Goal: Communication & Community: Answer question/provide support

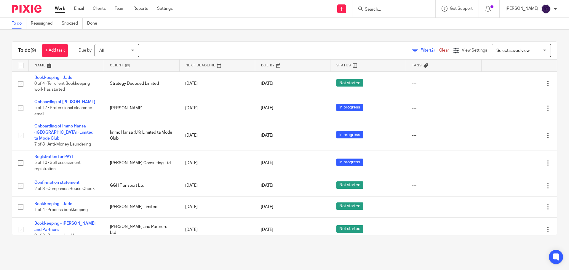
click at [82, 4] on div "Work Email Clients Team Reports Settings Work Email Clients Team Reports Settin…" at bounding box center [115, 8] width 133 height 17
click at [78, 8] on link "Email" at bounding box center [79, 9] width 10 height 6
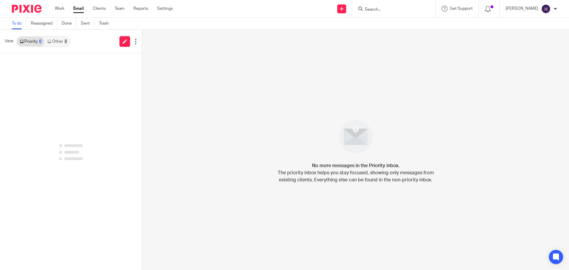
click at [63, 41] on link "Other 0" at bounding box center [56, 41] width 25 height 9
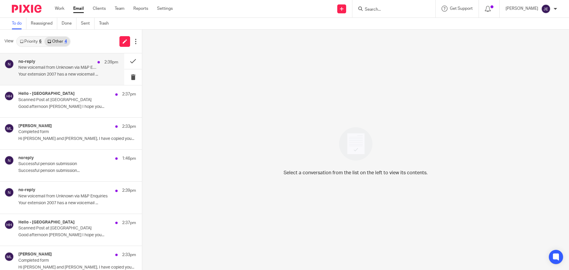
click at [69, 63] on div "no-reply 2:39pm" at bounding box center [68, 62] width 100 height 6
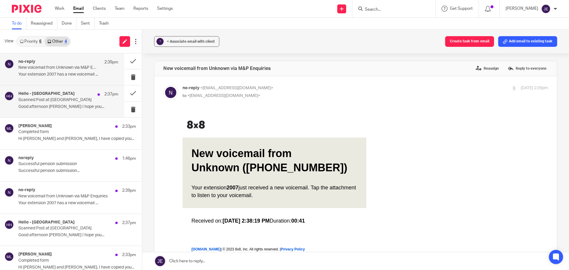
click at [67, 92] on div "Hello - Cheyenne House 2:37pm" at bounding box center [68, 94] width 100 height 6
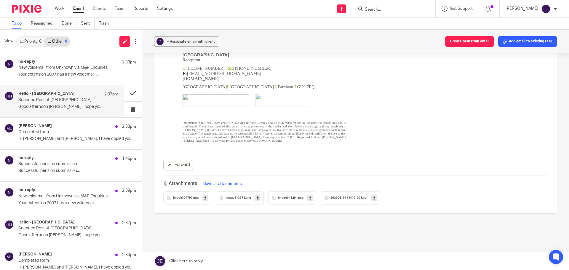
scroll to position [148, 0]
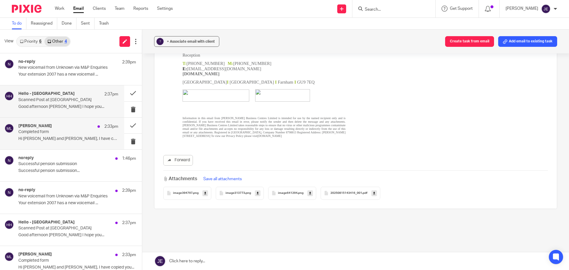
click at [53, 123] on div "Martin Lock 2:33pm Completed form Hi Jade and Farid, I have copied you..." at bounding box center [62, 134] width 124 height 32
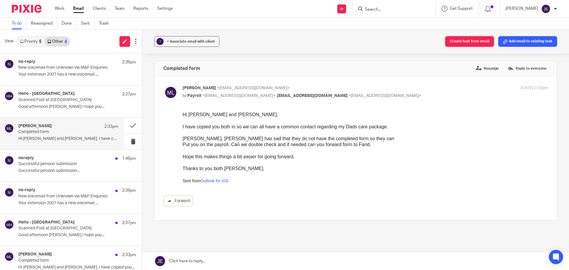
scroll to position [0, 0]
click at [195, 39] on div "+ Associate email with client" at bounding box center [191, 42] width 48 height 6
click at [198, 79] on input "text" at bounding box center [222, 76] width 125 height 6
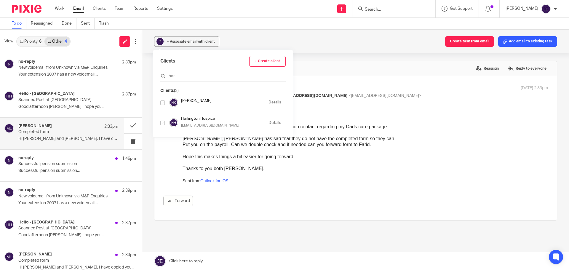
type input "har"
click at [163, 122] on input "checkbox" at bounding box center [162, 123] width 4 height 4
checkbox input "true"
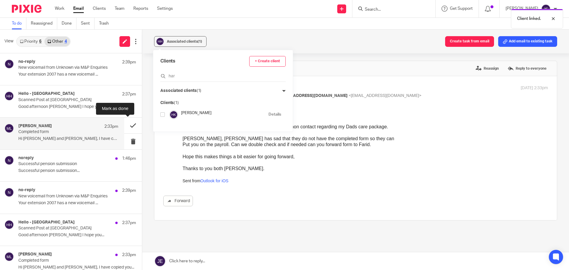
click at [126, 126] on button at bounding box center [133, 126] width 18 height 16
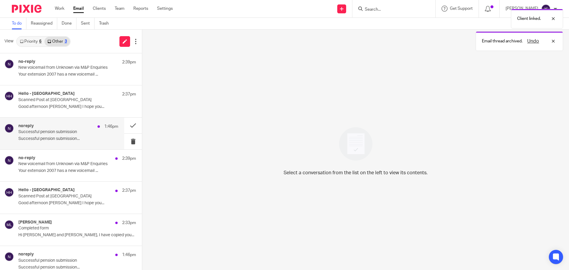
click at [57, 145] on div "noreply 1:46pm Successful pension submission Successful pension submission͏͏͏͏͏…" at bounding box center [62, 134] width 124 height 32
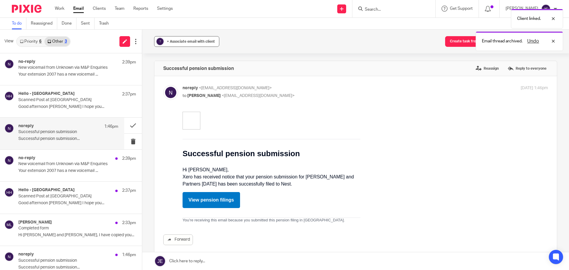
click at [193, 41] on span "+ Associate email with client" at bounding box center [191, 42] width 48 height 4
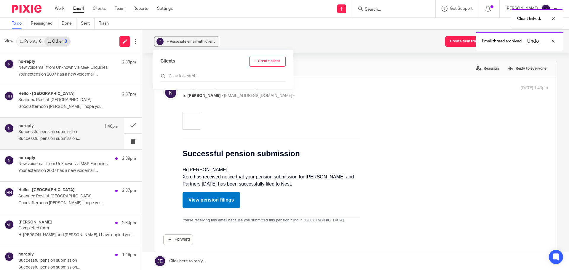
click at [199, 72] on div "Clients + Create client" at bounding box center [222, 69] width 125 height 26
click at [195, 76] on input "text" at bounding box center [222, 76] width 125 height 6
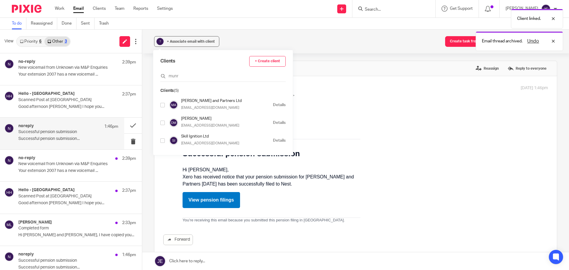
type input "munr"
click at [163, 105] on input "checkbox" at bounding box center [162, 105] width 4 height 4
checkbox input "true"
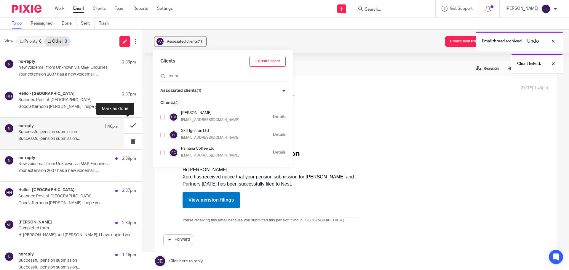
click at [128, 124] on button at bounding box center [133, 126] width 18 height 16
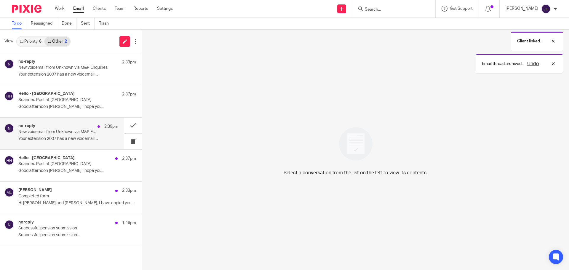
click at [53, 77] on p "Your extension 2007 has a new voicemail ..." at bounding box center [77, 74] width 118 height 5
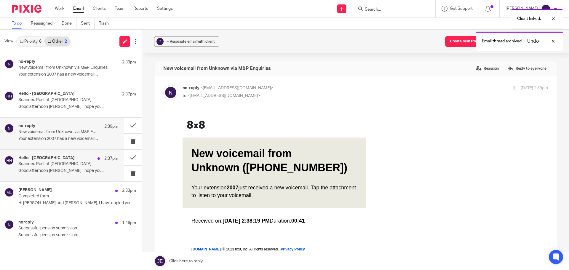
click at [59, 96] on h4 "Hello - Cheyenne House" at bounding box center [46, 93] width 56 height 5
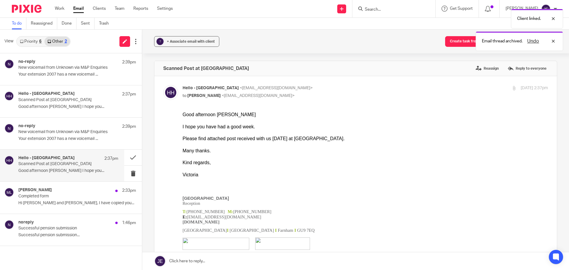
click at [37, 43] on link "Priority 6" at bounding box center [31, 41] width 28 height 9
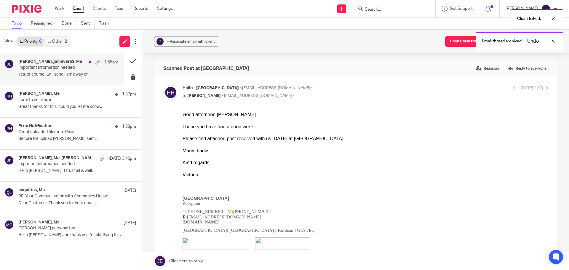
click at [53, 68] on p "Important information needed" at bounding box center [58, 67] width 80 height 5
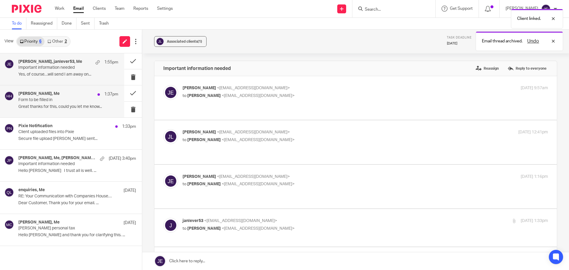
click at [59, 108] on p "Great thanks for this, could you let me know..." at bounding box center [68, 106] width 100 height 5
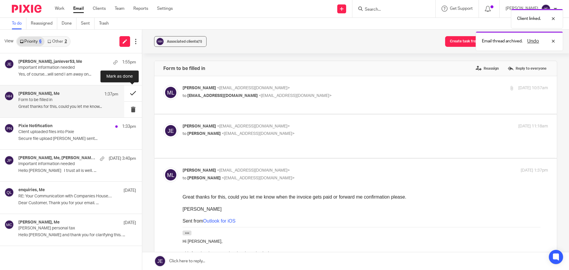
click at [132, 91] on button at bounding box center [133, 93] width 18 height 16
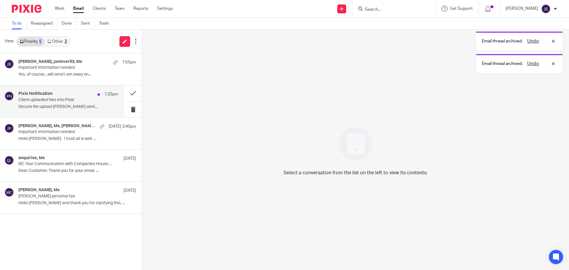
click at [70, 104] on div "Pixie Notification 1:33pm Client uploaded files into Pixie Secure file upload J…" at bounding box center [68, 101] width 100 height 20
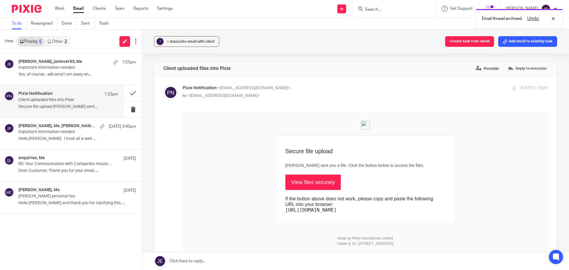
click at [328, 185] on link "View files securely" at bounding box center [313, 181] width 56 height 15
click at [67, 103] on div "Pixie Notification 1:33pm Client uploaded files into Pixie Secure file upload J…" at bounding box center [68, 101] width 100 height 20
click at [524, 44] on button "Add email to existing task" at bounding box center [527, 41] width 59 height 11
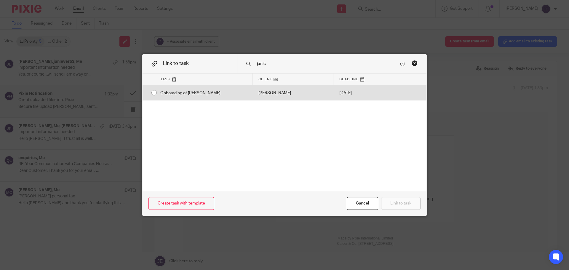
type input "janic"
click at [382, 88] on div at bounding box center [403, 93] width 47 height 15
radio input "true"
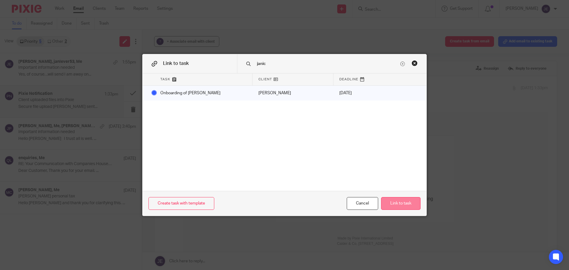
click at [408, 204] on button "Link to task" at bounding box center [400, 203] width 39 height 13
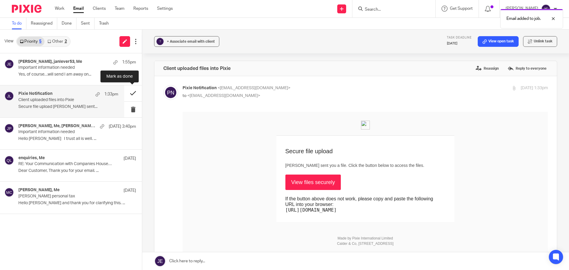
click at [129, 92] on button at bounding box center [133, 93] width 18 height 16
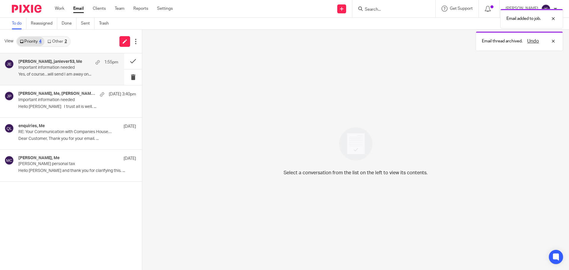
click at [61, 69] on p "Important information needed" at bounding box center [58, 67] width 80 height 5
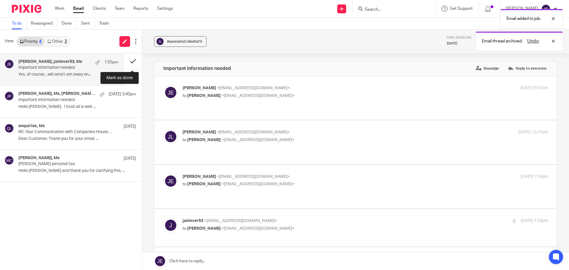
click at [132, 63] on button at bounding box center [133, 61] width 18 height 16
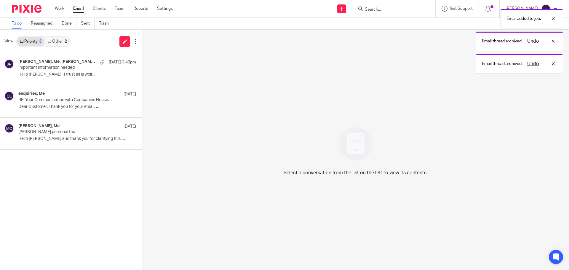
click at [71, 39] on div "View Priority 3 Other 2" at bounding box center [71, 42] width 142 height 24
click at [63, 39] on link "Other 2" at bounding box center [56, 41] width 25 height 9
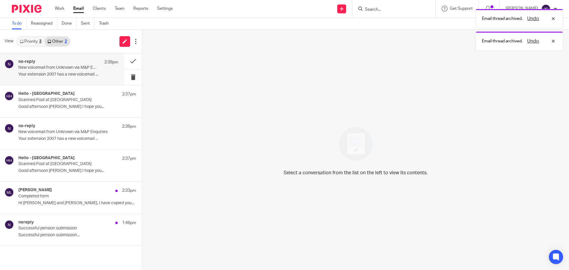
click at [74, 68] on p "New voicemail from Unknown via M&P Enquiries" at bounding box center [58, 67] width 80 height 5
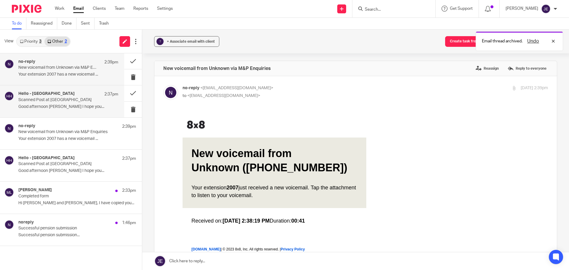
click at [73, 97] on p "Scanned Post at Cheyenne House" at bounding box center [58, 99] width 80 height 5
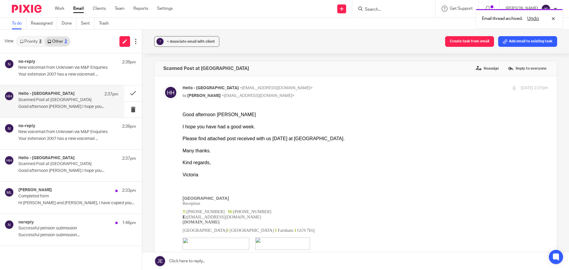
click at [35, 38] on link "Priority 3" at bounding box center [31, 41] width 28 height 9
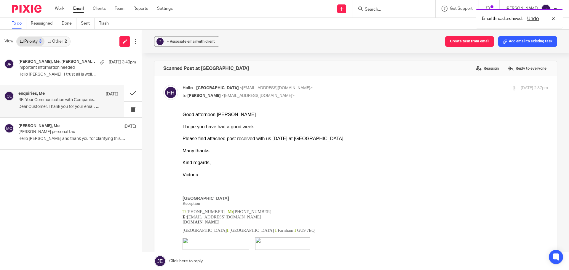
click at [68, 102] on div "enquiries, Me 12 Aug RE: Your Communication with Companies House, Ref: COH14799…" at bounding box center [68, 101] width 100 height 20
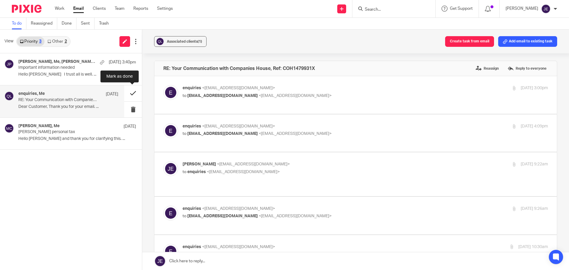
click at [134, 94] on button at bounding box center [133, 93] width 18 height 16
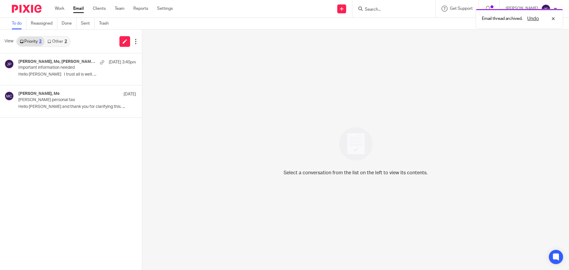
click at [62, 39] on link "Other 2" at bounding box center [56, 41] width 25 height 9
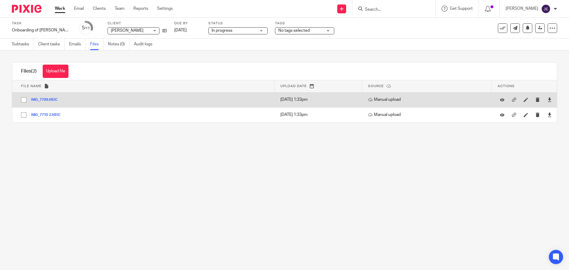
click at [24, 99] on input "checkbox" at bounding box center [23, 99] width 11 height 11
checkbox input "true"
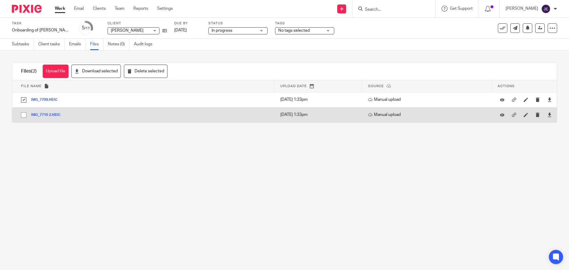
click at [24, 114] on input "checkbox" at bounding box center [23, 114] width 11 height 11
checkbox input "true"
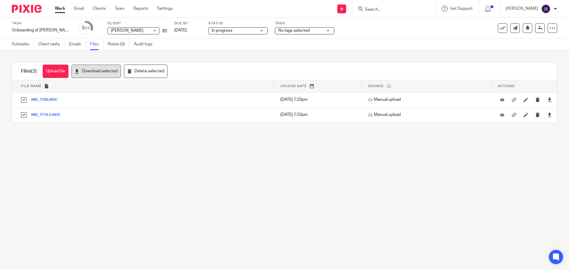
click at [98, 73] on button "Download selected" at bounding box center [95, 71] width 49 height 13
click at [162, 32] on icon at bounding box center [164, 30] width 4 height 4
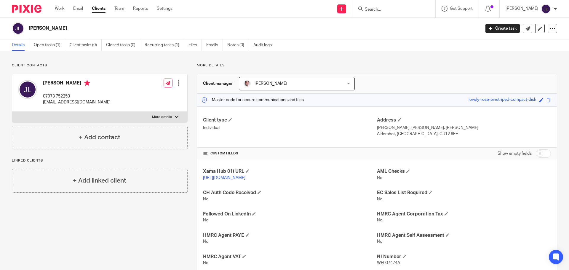
drag, startPoint x: 427, startPoint y: 133, endPoint x: 373, endPoint y: 128, distance: 54.4
click at [373, 128] on div "Client type Individual Address Wyke Barns, Wyke Lane, Ash Aldershot, Guildford,…" at bounding box center [377, 126] width 360 height 41
copy div "Address Wyke Barns, Wyke Lane, Ash Aldershot, Guildford, GU12 6EE"
click at [50, 49] on link "Open tasks (1)" at bounding box center [49, 45] width 31 height 12
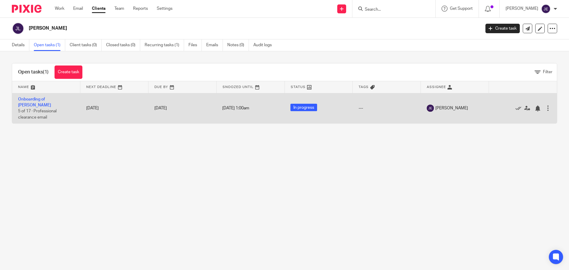
click at [65, 102] on td "Onboarding of [PERSON_NAME] 5 of 17 · Professional clearance email" at bounding box center [46, 108] width 68 height 30
click at [51, 100] on link "Onboarding of [PERSON_NAME]" at bounding box center [34, 102] width 33 height 10
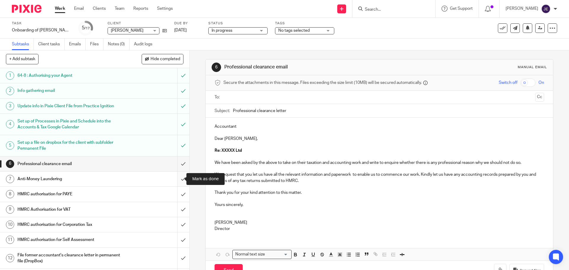
click at [176, 177] on input "submit" at bounding box center [94, 179] width 189 height 15
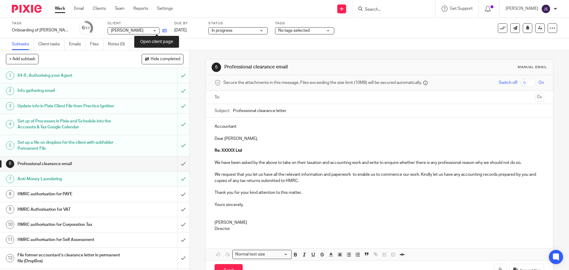
click at [162, 28] on icon at bounding box center [164, 30] width 4 height 4
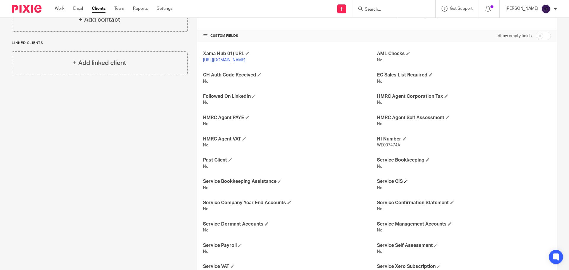
scroll to position [118, 0]
click at [542, 35] on input "checkbox" at bounding box center [543, 35] width 15 height 8
checkbox input "true"
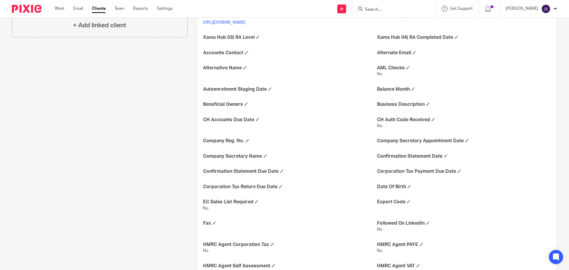
scroll to position [148, 0]
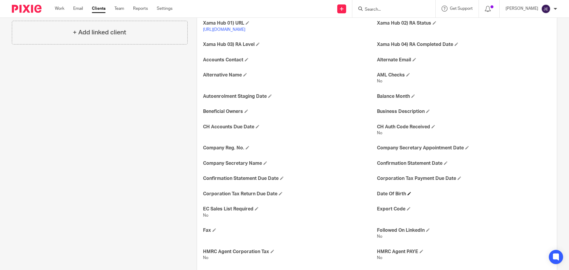
click at [407, 195] on span at bounding box center [409, 194] width 4 height 4
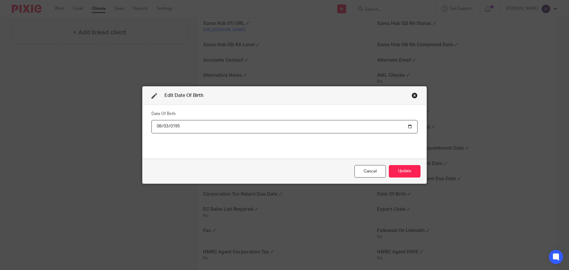
type input "[DATE]"
click at [188, 139] on div "Date Of Birth [DEMOGRAPHIC_DATA]" at bounding box center [284, 131] width 266 height 44
click at [405, 169] on button "Update" at bounding box center [405, 171] width 32 height 13
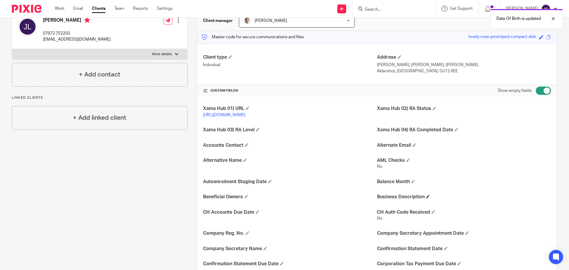
scroll to position [0, 0]
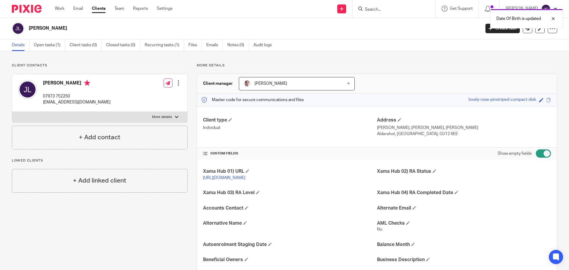
click at [76, 4] on div "Work Email Clients Team Reports Settings Work Email Clients Team Reports Settin…" at bounding box center [115, 8] width 132 height 17
click at [77, 9] on link "Email" at bounding box center [78, 9] width 10 height 6
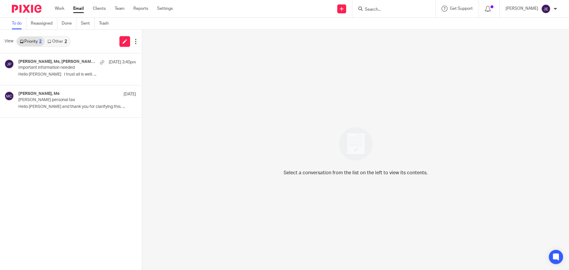
click at [58, 41] on link "Other 2" at bounding box center [56, 41] width 25 height 9
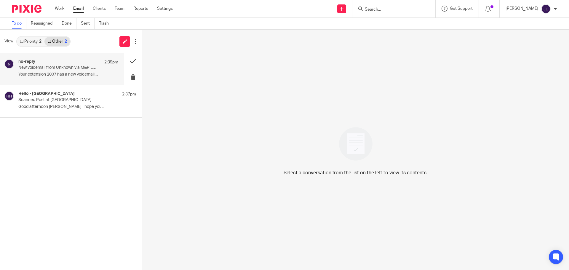
click at [73, 68] on p "New voicemail from Unknown via M&P Enquiries" at bounding box center [58, 67] width 80 height 5
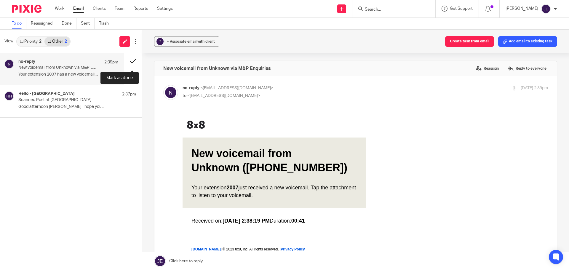
click at [127, 61] on button at bounding box center [133, 61] width 18 height 16
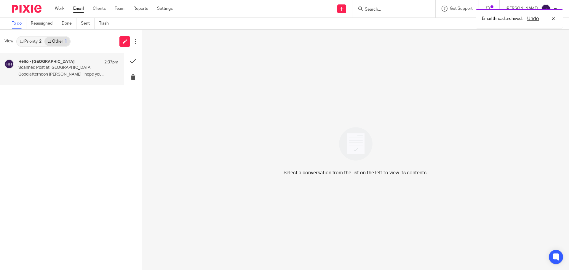
click at [95, 66] on p "Scanned Post at Cheyenne House" at bounding box center [58, 67] width 80 height 5
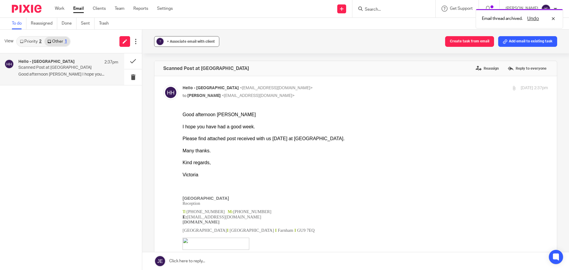
click at [185, 40] on span "+ Associate email with client" at bounding box center [191, 42] width 48 height 4
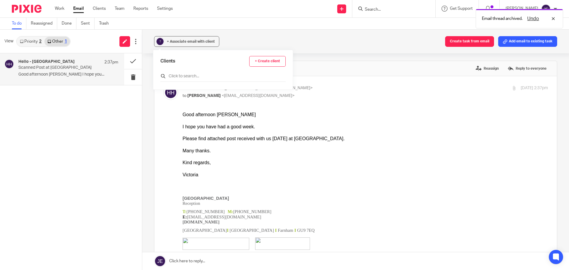
click at [192, 75] on input "text" at bounding box center [222, 76] width 125 height 6
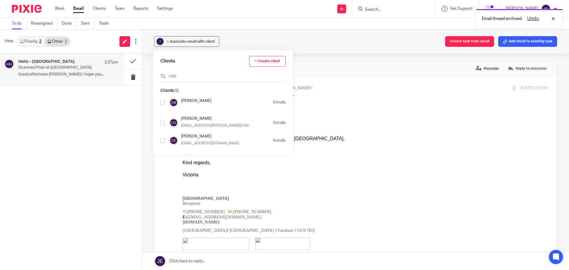
type input "clair"
click at [161, 103] on input "checkbox" at bounding box center [162, 102] width 4 height 4
checkbox input "true"
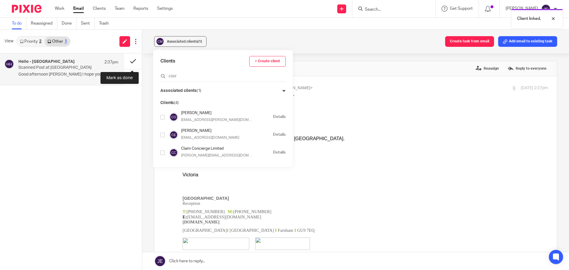
click at [129, 60] on button at bounding box center [133, 61] width 18 height 16
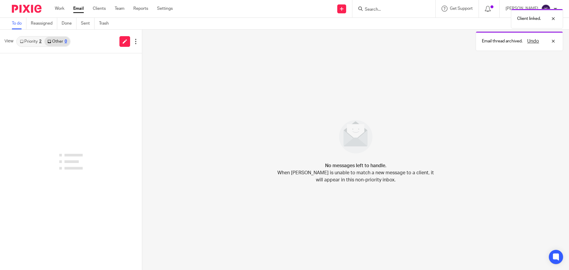
click at [34, 43] on link "Priority 2" at bounding box center [31, 41] width 28 height 9
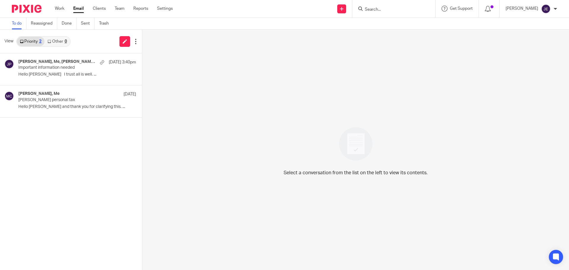
click at [62, 40] on link "Other 0" at bounding box center [56, 41] width 25 height 9
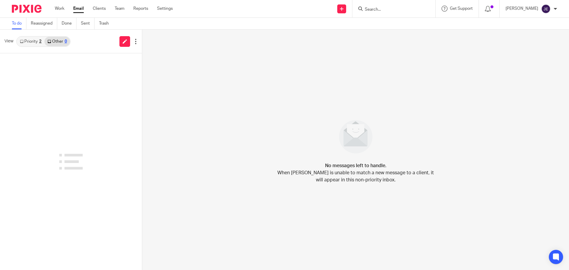
click at [32, 40] on link "Priority 2" at bounding box center [31, 41] width 28 height 9
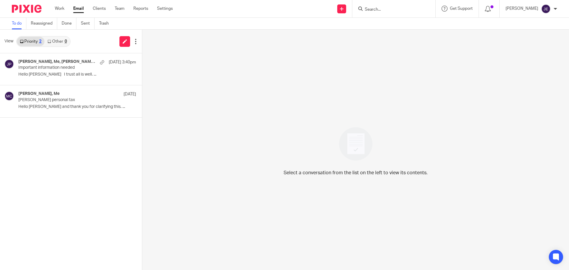
click at [387, 12] on input "Search" at bounding box center [390, 9] width 53 height 5
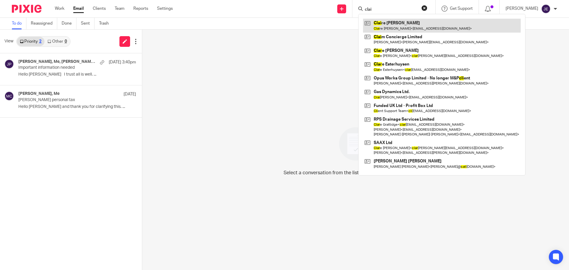
type input "clai"
click at [394, 25] on link at bounding box center [442, 26] width 158 height 14
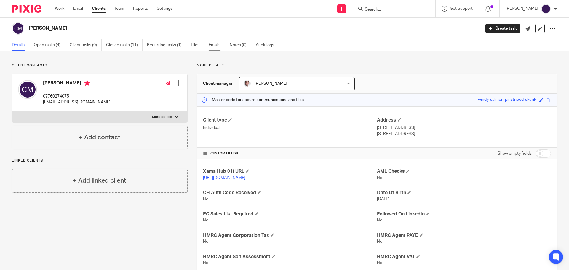
click at [216, 46] on link "Emails" at bounding box center [217, 45] width 17 height 12
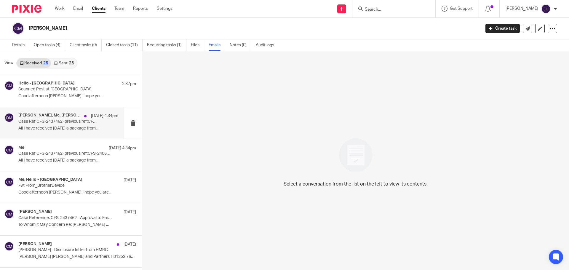
click at [61, 124] on p "Case Ref CFS-2437462 (previous ref:CFS-2406100) [PERSON_NAME] UTR 4820659929" at bounding box center [58, 121] width 80 height 5
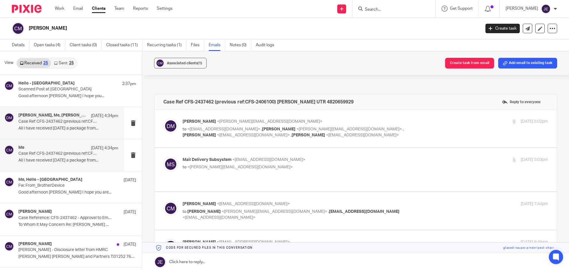
click at [84, 158] on p "All I have received today a package from..." at bounding box center [68, 160] width 100 height 5
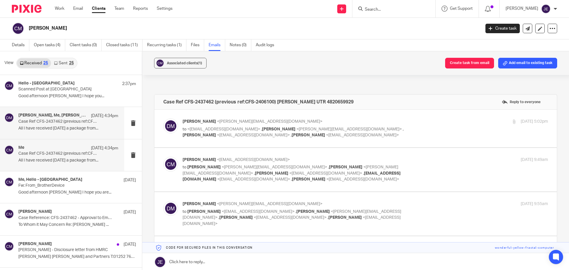
click at [72, 121] on p "Case Ref CFS-2437462 (previous ref:CFS-2406100) Claire Macland UTR 4820659929" at bounding box center [58, 121] width 80 height 5
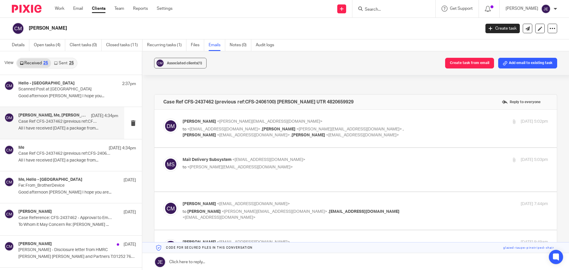
click at [221, 260] on link at bounding box center [355, 262] width 427 height 18
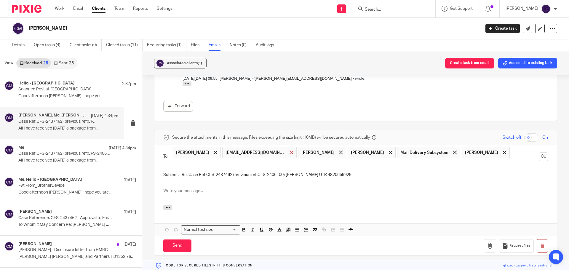
click at [289, 150] on span at bounding box center [291, 152] width 4 height 4
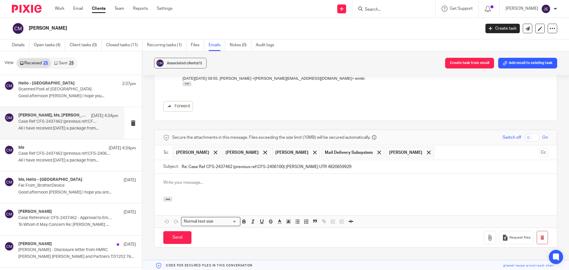
click at [524, 133] on input "checkbox" at bounding box center [531, 137] width 15 height 8
checkbox input "false"
click at [263, 150] on span at bounding box center [265, 152] width 4 height 4
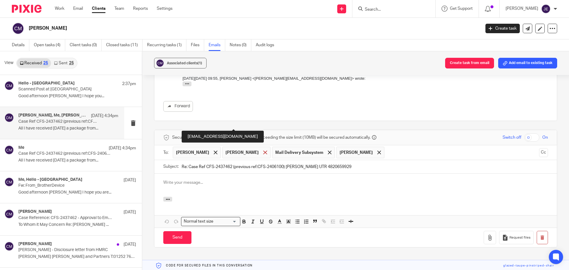
click at [263, 150] on span at bounding box center [265, 152] width 4 height 4
click at [278, 150] on span at bounding box center [280, 152] width 4 height 4
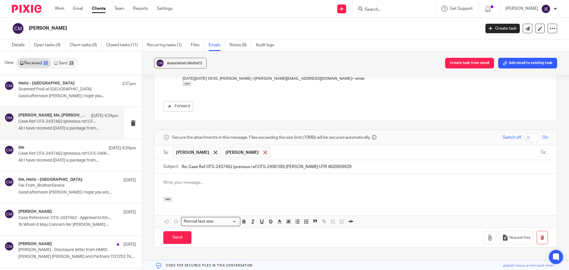
click at [263, 150] on span at bounding box center [265, 152] width 4 height 4
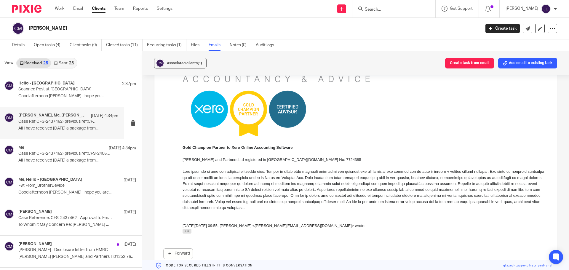
scroll to position [592, 0]
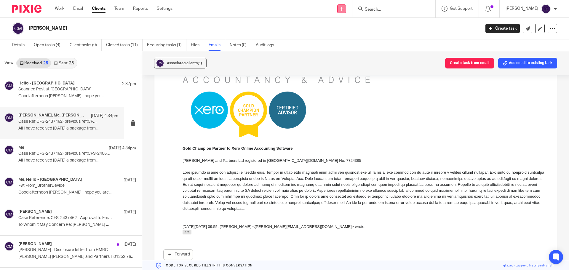
click at [346, 9] on link at bounding box center [341, 8] width 9 height 9
click at [348, 26] on link "Send new email" at bounding box center [347, 27] width 36 height 9
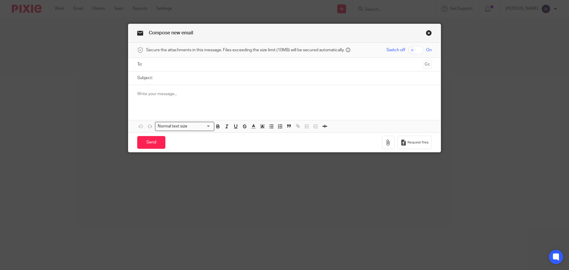
click at [157, 64] on input "text" at bounding box center [284, 64] width 272 height 7
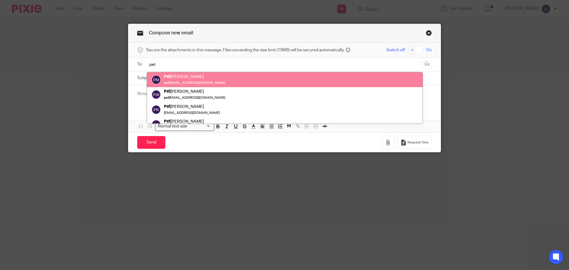
type input "pet"
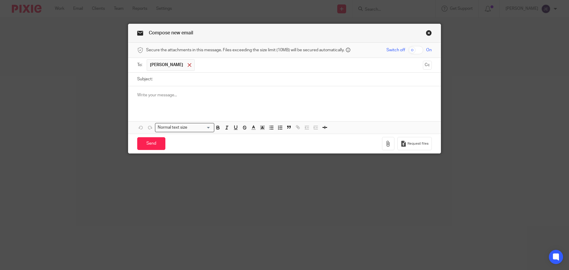
click at [188, 63] on span at bounding box center [190, 65] width 4 height 4
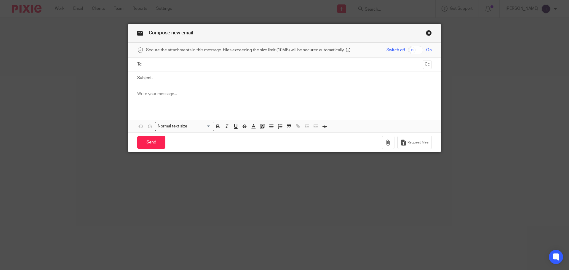
click at [177, 64] on input "text" at bounding box center [284, 64] width 272 height 7
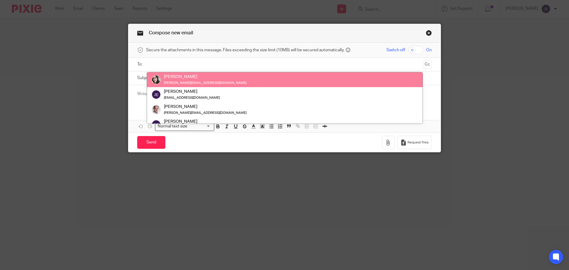
paste input "[PERSON_NAME][EMAIL_ADDRESS][DOMAIN_NAME]"
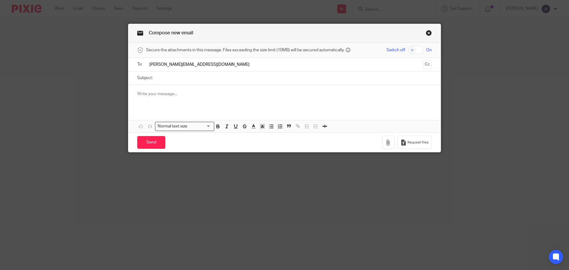
type input "[PERSON_NAME][EMAIL_ADDRESS][DOMAIN_NAME]"
click at [195, 100] on div at bounding box center [284, 96] width 312 height 23
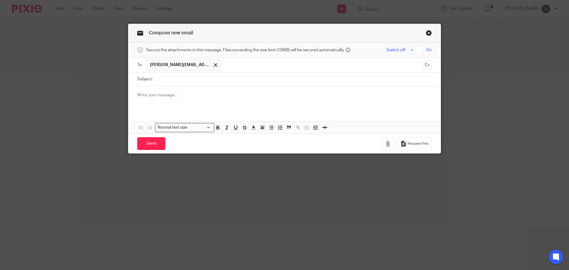
click at [240, 68] on input "text" at bounding box center [322, 65] width 196 height 12
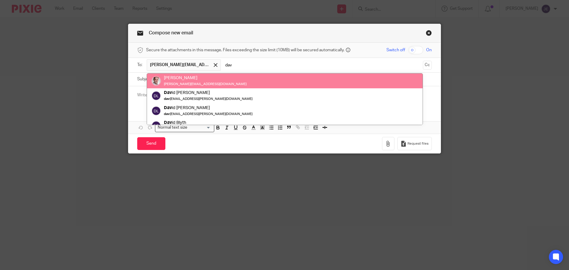
type input "dav"
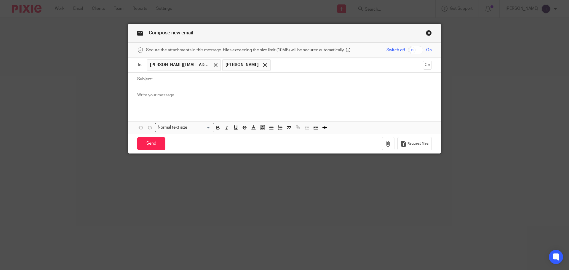
click at [172, 76] on input "Subject:" at bounding box center [294, 79] width 276 height 13
paste input "[PERSON_NAME]"
type input "[PERSON_NAME]"
click at [157, 95] on p at bounding box center [284, 95] width 294 height 6
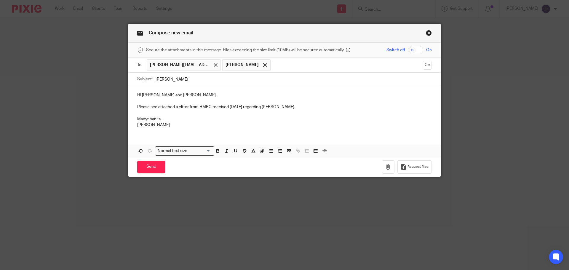
click at [149, 118] on p "Manyt banks," at bounding box center [284, 119] width 294 height 6
click at [156, 112] on p at bounding box center [284, 113] width 294 height 6
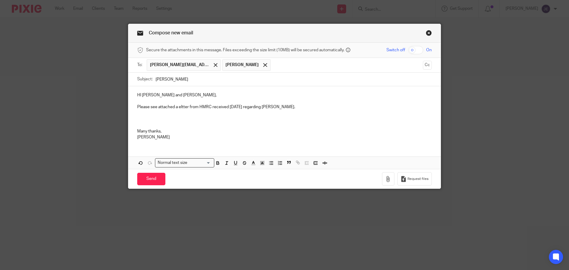
click at [155, 113] on p at bounding box center [284, 113] width 294 height 6
click at [193, 115] on p at bounding box center [284, 113] width 294 height 6
click at [191, 120] on p "Have a great rest of your Frioday and weekend too." at bounding box center [284, 119] width 294 height 6
click at [181, 104] on p "Please see attached a eltter from HMRC received today regarding Claire Macland." at bounding box center [284, 107] width 294 height 6
click at [266, 118] on p "Have a great rest of your Friday and weekend too." at bounding box center [284, 119] width 294 height 6
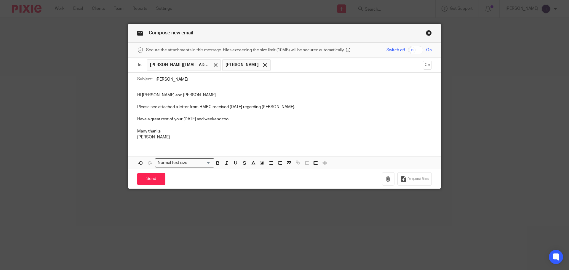
click at [139, 94] on p "HI David and Peter," at bounding box center [284, 95] width 294 height 6
click at [173, 135] on p "Jade" at bounding box center [284, 137] width 294 height 6
click at [185, 78] on input "[PERSON_NAME]" at bounding box center [294, 79] width 276 height 13
type input "Claire Macland Letter"
click at [292, 125] on p at bounding box center [284, 125] width 294 height 6
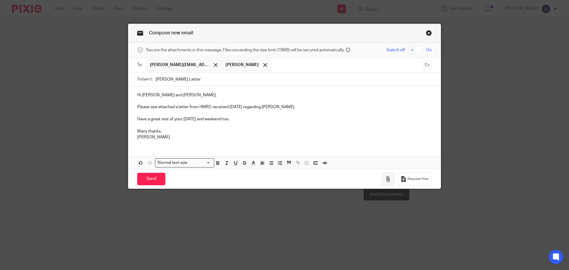
click at [385, 179] on icon "button" at bounding box center [388, 179] width 6 height 6
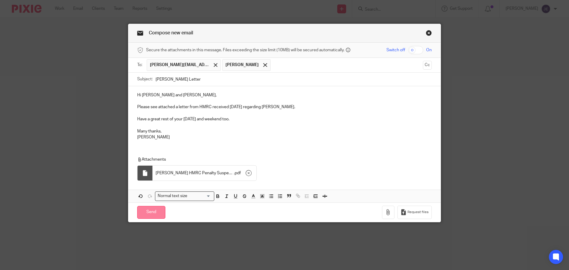
click at [155, 211] on input "Send" at bounding box center [151, 212] width 28 height 13
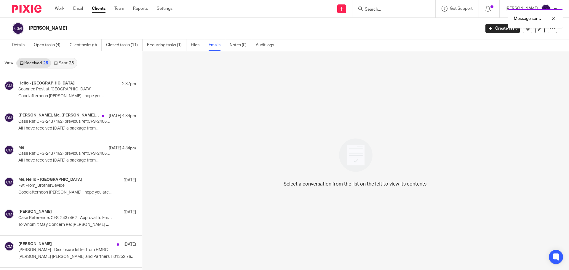
click at [66, 60] on link "Sent 25" at bounding box center [63, 62] width 25 height 9
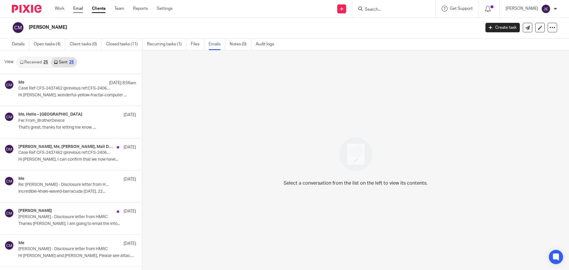
click at [78, 10] on link "Email" at bounding box center [78, 9] width 10 height 6
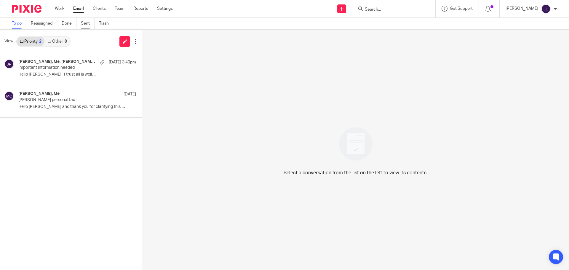
click at [82, 26] on link "Sent" at bounding box center [88, 24] width 14 height 12
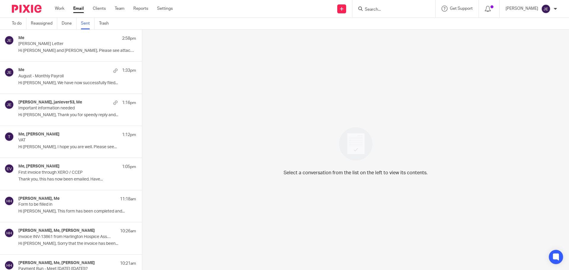
click at [77, 42] on p "[PERSON_NAME] Letter" at bounding box center [65, 43] width 94 height 5
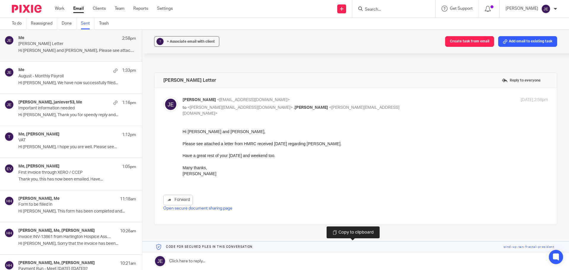
click at [537, 245] on link at bounding box center [355, 246] width 427 height 11
click at [349, 232] on div "Claire Macland Letter Reply to everyone Jade Eveleigh <jade@munroandpartners.co…" at bounding box center [355, 170] width 403 height 194
click at [353, 245] on link at bounding box center [355, 246] width 427 height 11
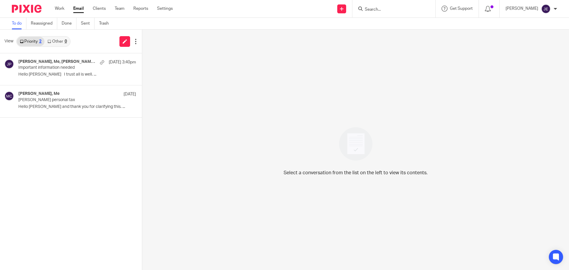
click at [62, 39] on link "Other 0" at bounding box center [56, 41] width 25 height 9
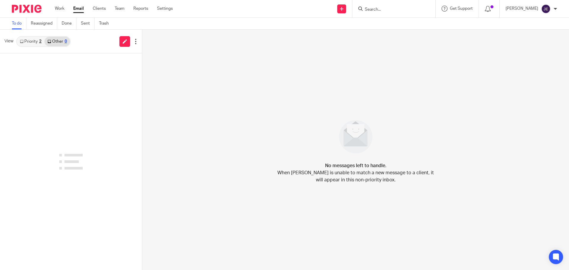
click at [31, 47] on div "Priority 2 Other 0" at bounding box center [43, 41] width 54 height 11
click at [31, 41] on link "Priority 2" at bounding box center [31, 41] width 28 height 9
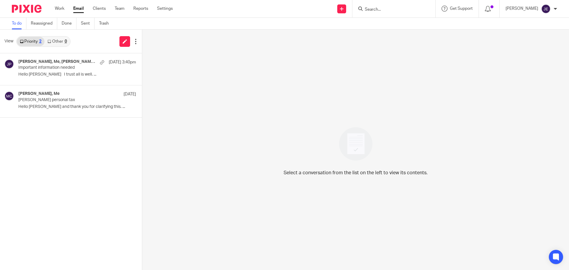
click at [381, 9] on input "Search" at bounding box center [390, 9] width 53 height 5
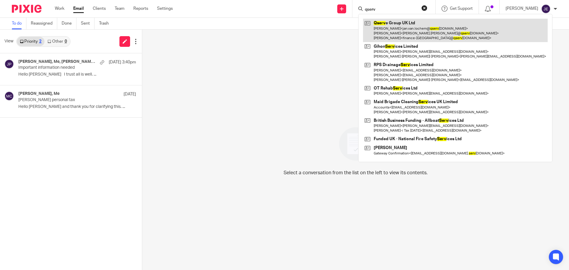
type input "qserv"
click at [394, 30] on link at bounding box center [455, 30] width 185 height 23
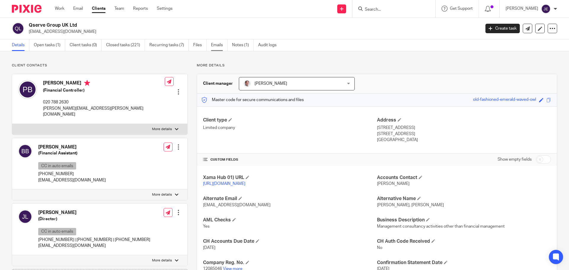
click at [217, 48] on link "Emails" at bounding box center [219, 45] width 17 height 12
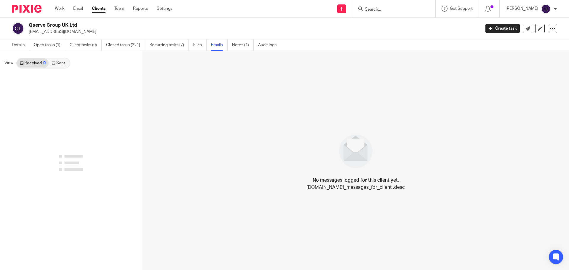
click at [48, 66] on link "Received 0" at bounding box center [33, 62] width 32 height 9
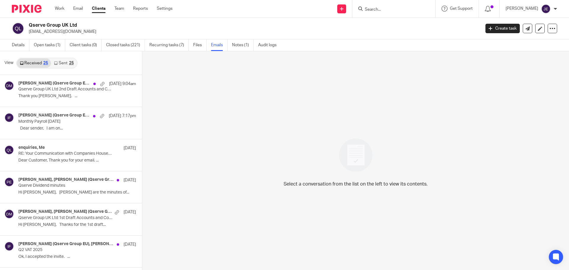
click at [59, 65] on link "Sent 25" at bounding box center [63, 62] width 25 height 9
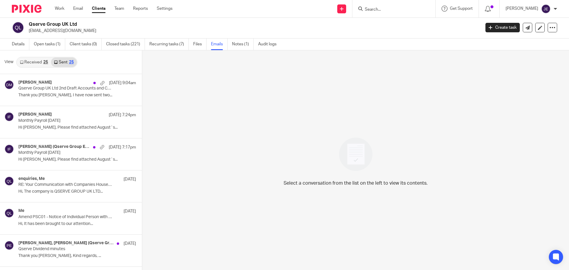
click at [42, 62] on link "Received 25" at bounding box center [34, 61] width 34 height 9
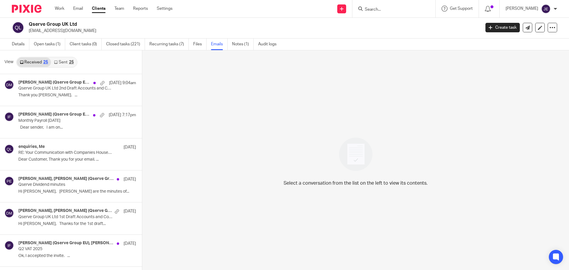
click at [71, 61] on div "25" at bounding box center [71, 62] width 5 height 4
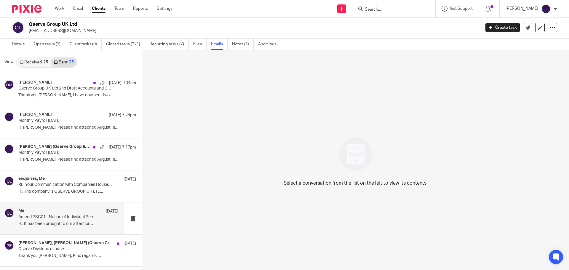
click at [73, 220] on div "Me [DATE] Amend PSC01 - Notice of Individual Person with Significant Control Hi…" at bounding box center [68, 218] width 100 height 20
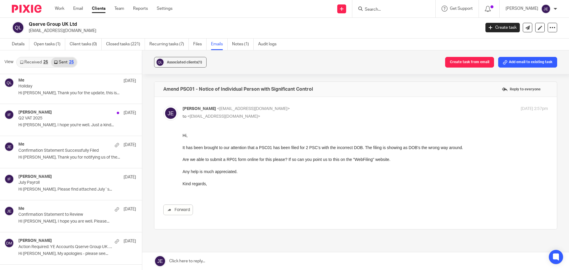
scroll to position [326, 0]
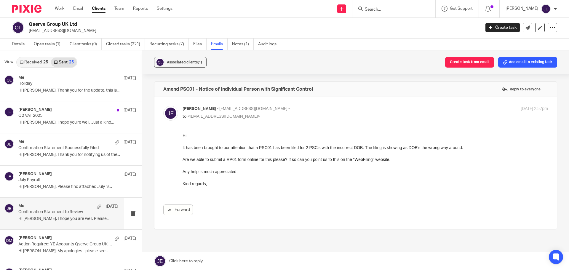
click at [65, 217] on p "HI Patrick, I hope you are well. Please..." at bounding box center [68, 218] width 100 height 5
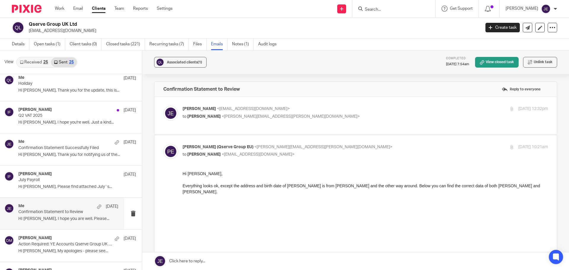
scroll to position [0, 0]
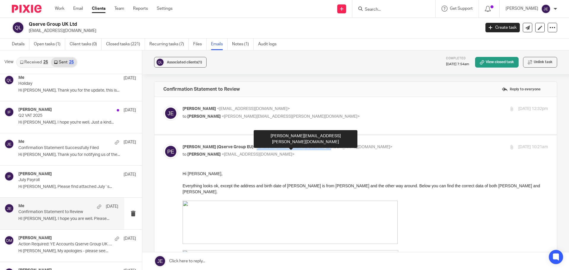
drag, startPoint x: 256, startPoint y: 147, endPoint x: 327, endPoint y: 148, distance: 71.1
click at [327, 148] on span "<patrick.bouwman@qservegroup.com>" at bounding box center [323, 147] width 138 height 4
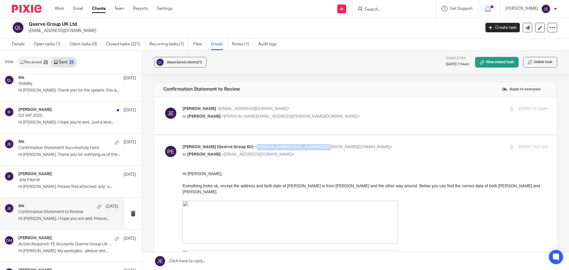
copy span "patrick.bouwman@qservegroup.com"
drag, startPoint x: 287, startPoint y: 186, endPoint x: 322, endPoint y: 187, distance: 34.7
click at [322, 187] on span "Everything looks ok, except the address and birth date of Marten is from Gert a…" at bounding box center [360, 188] width 357 height 11
copy span "Marten is from Gert"
click at [79, 11] on link "Email" at bounding box center [78, 9] width 10 height 6
